Goal: Check status: Check status

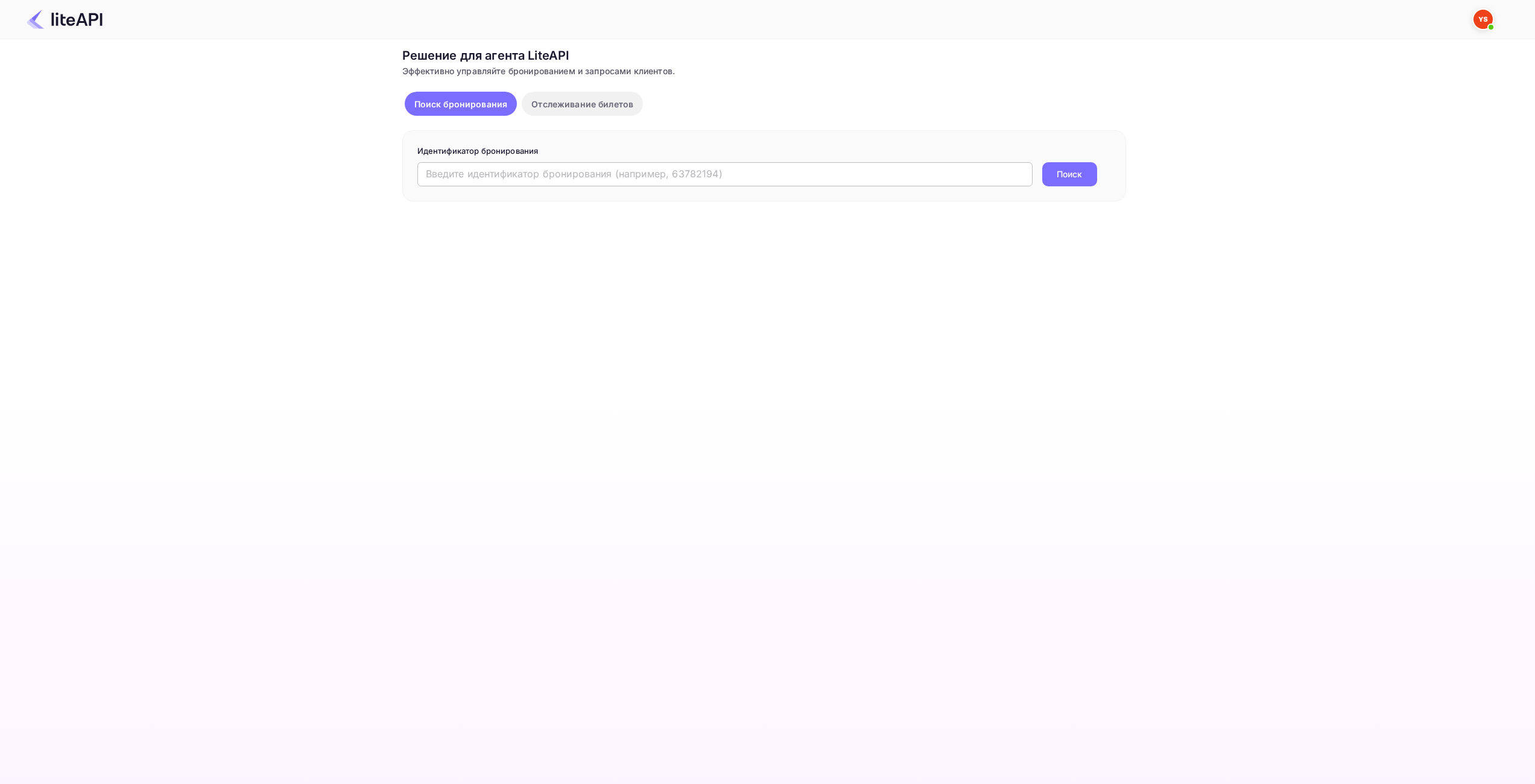
drag, startPoint x: 588, startPoint y: 175, endPoint x: 646, endPoint y: 176, distance: 58.0
click at [588, 175] on input "text" at bounding box center [725, 175] width 615 height 24
paste input "8411794"
type input "8411794"
click at [1054, 173] on button "Поиск" at bounding box center [1070, 175] width 55 height 24
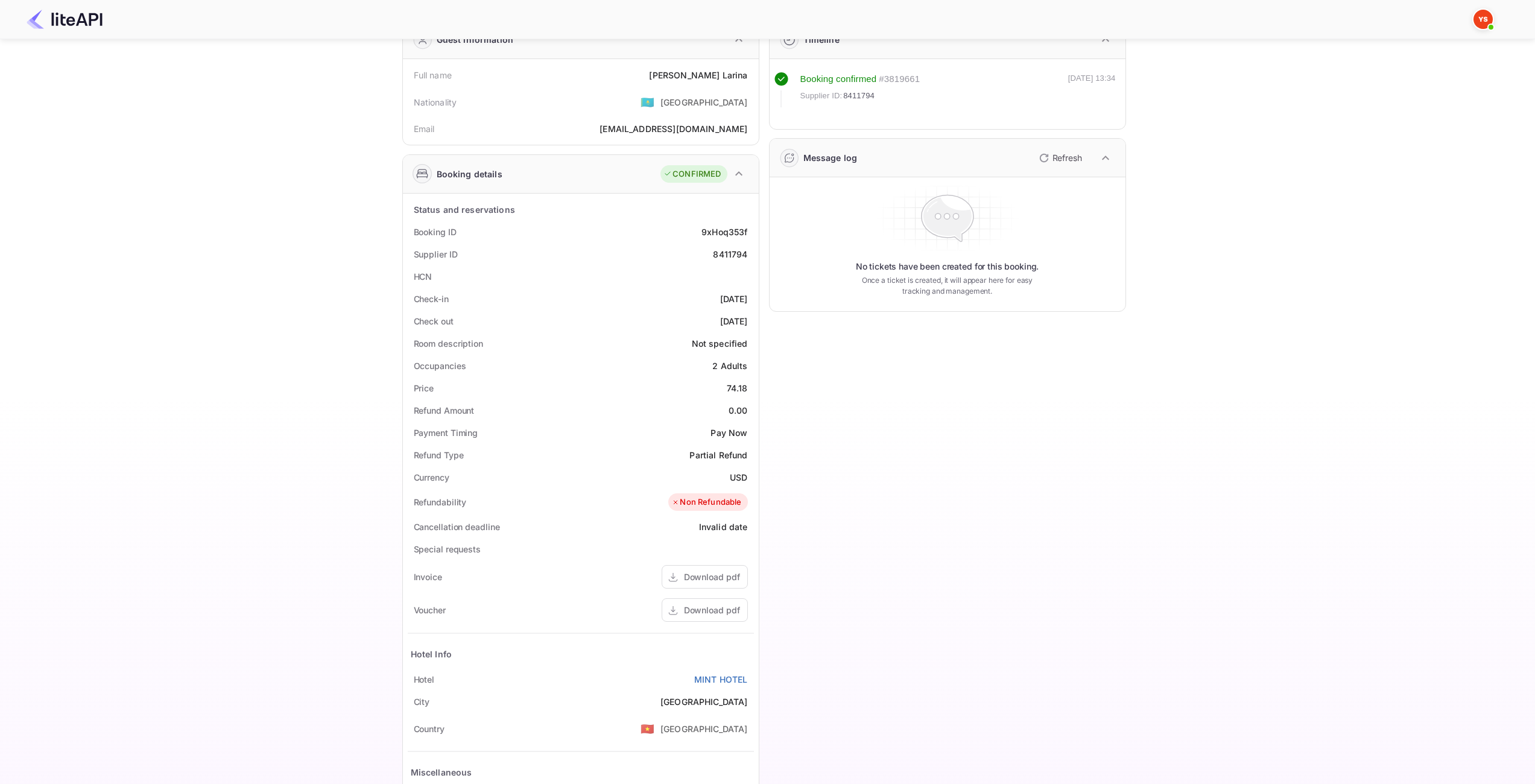
scroll to position [60, 0]
click at [736, 389] on div "74.18" at bounding box center [737, 391] width 21 height 13
copy div "74.18"
click at [739, 475] on div "USD" at bounding box center [738, 480] width 17 height 13
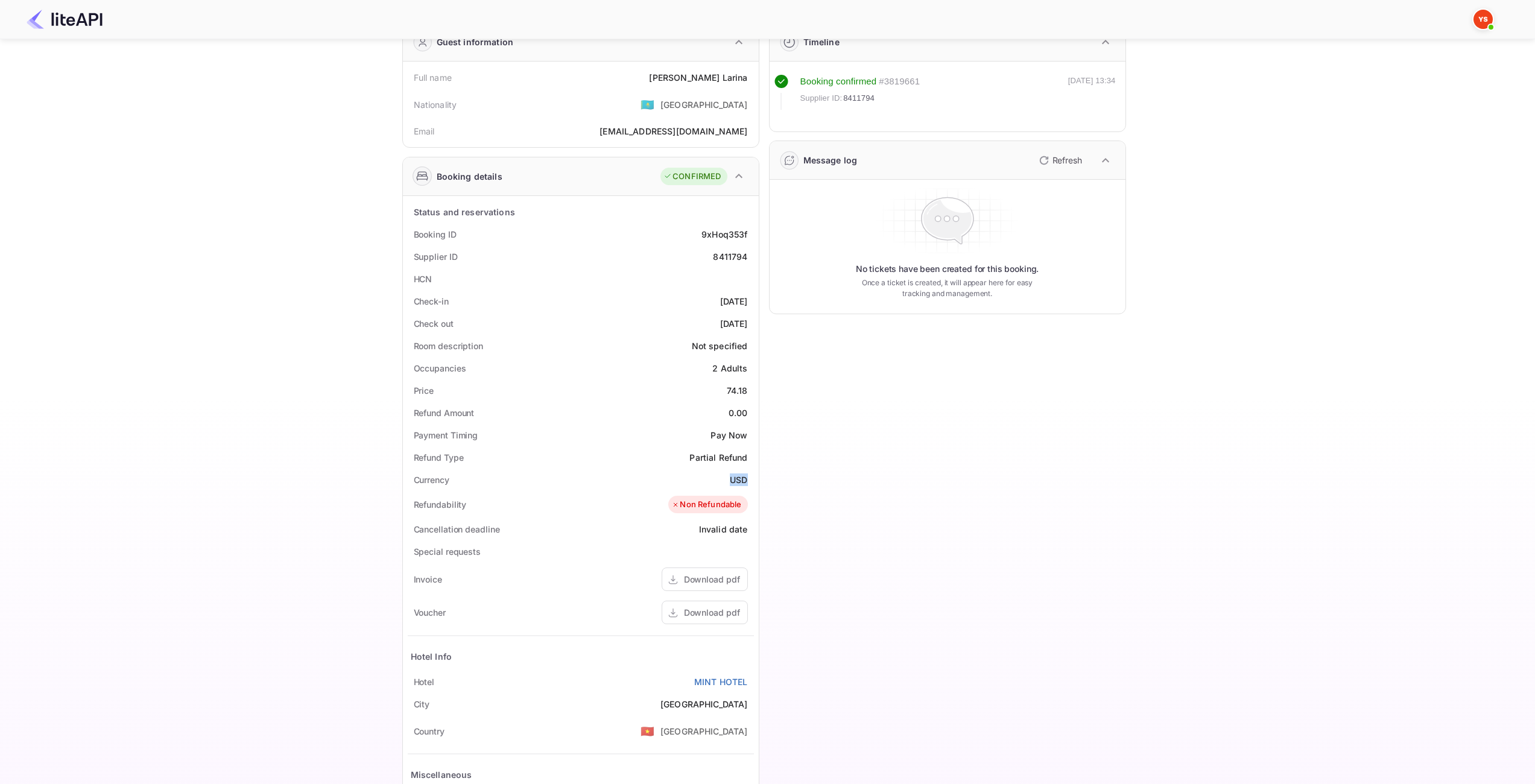
click at [739, 475] on div "USD" at bounding box center [738, 480] width 17 height 13
copy div "USD"
